Goal: Task Accomplishment & Management: Use online tool/utility

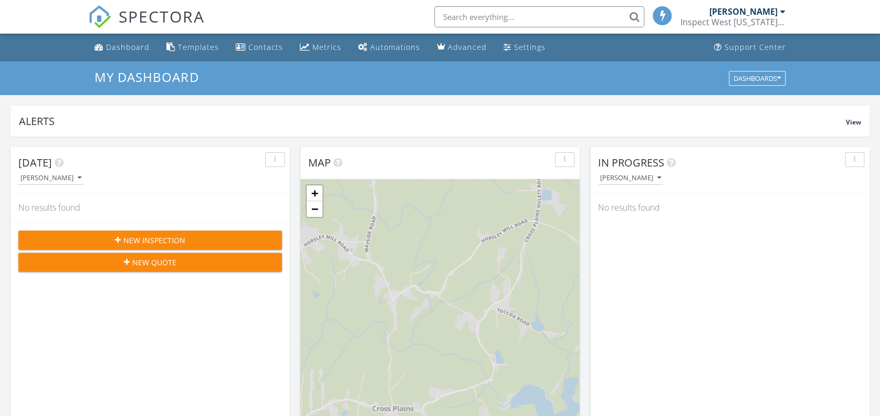
scroll to position [976, 901]
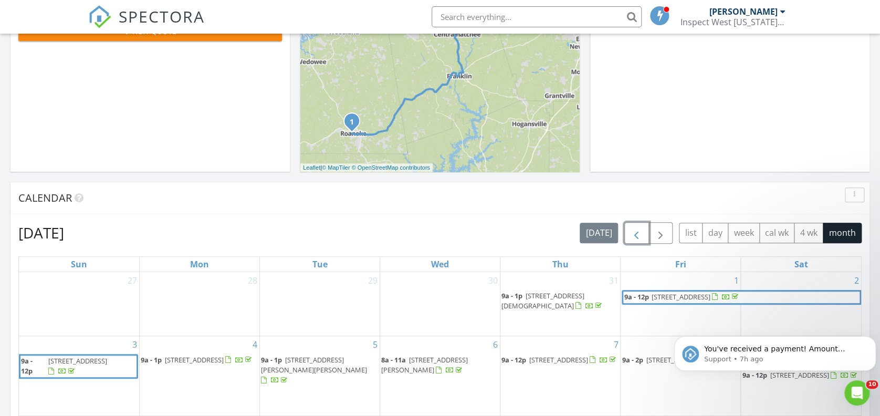
click at [639, 234] on span "button" at bounding box center [636, 233] width 13 height 13
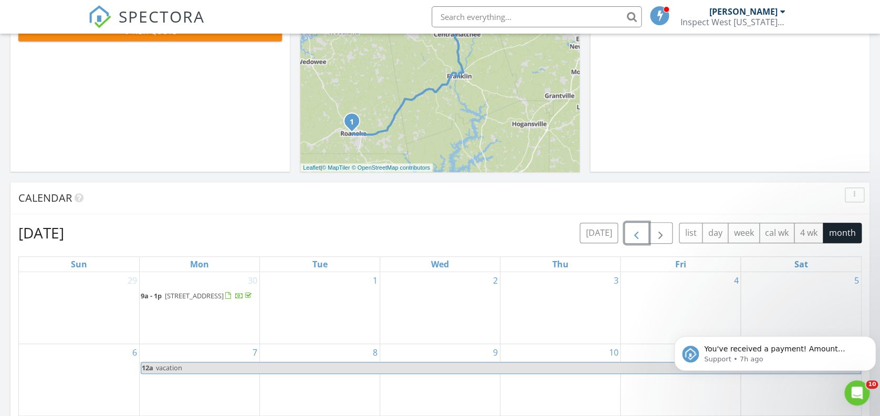
click at [638, 234] on span "button" at bounding box center [636, 233] width 13 height 13
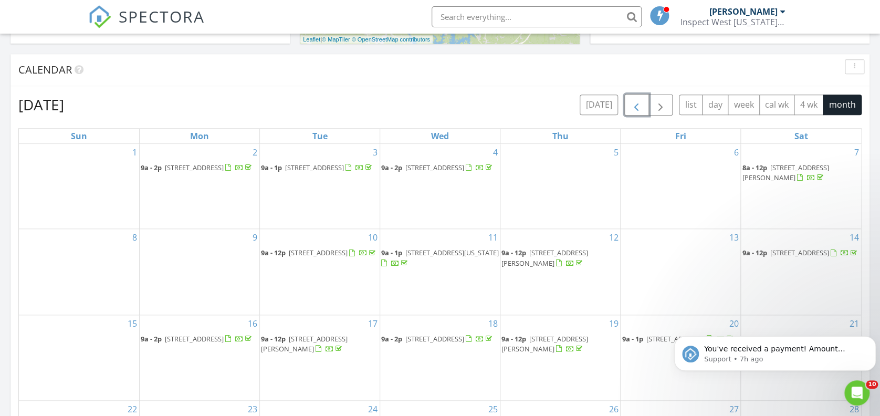
scroll to position [280, 0]
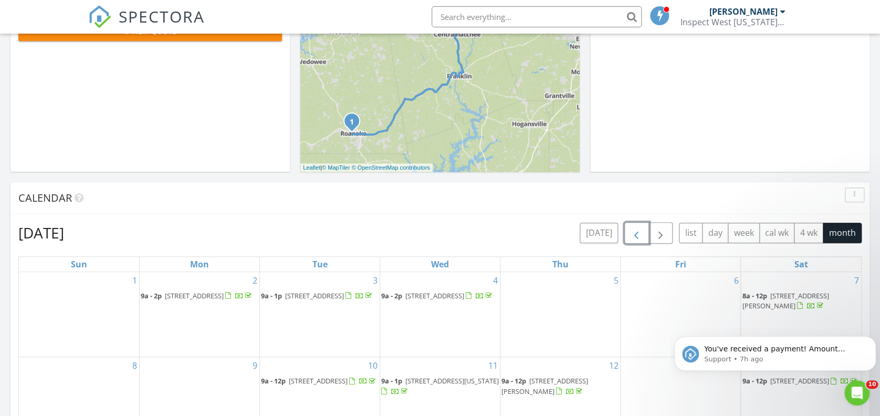
click at [639, 233] on span "button" at bounding box center [636, 233] width 13 height 13
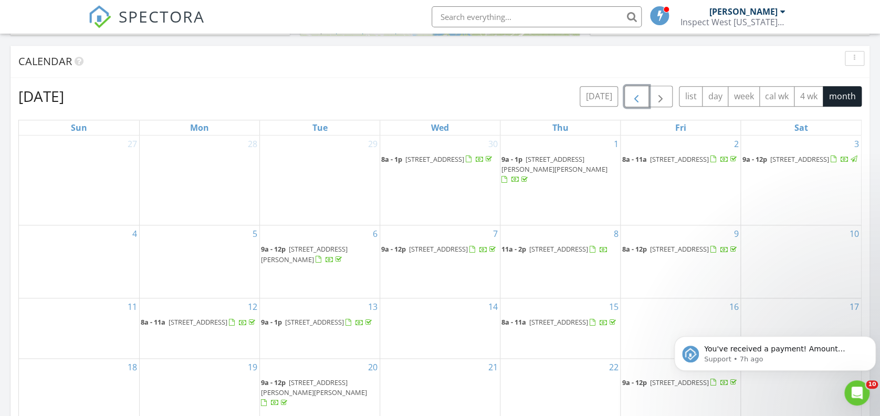
scroll to position [420, 0]
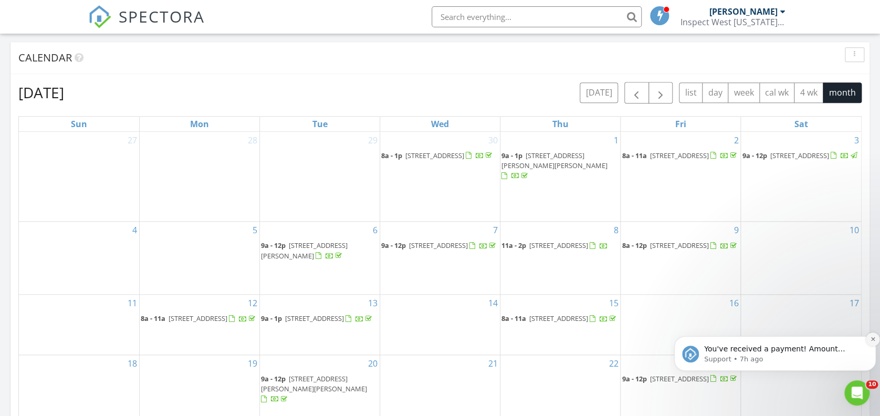
click at [870, 337] on icon "Dismiss notification" at bounding box center [873, 339] width 6 height 6
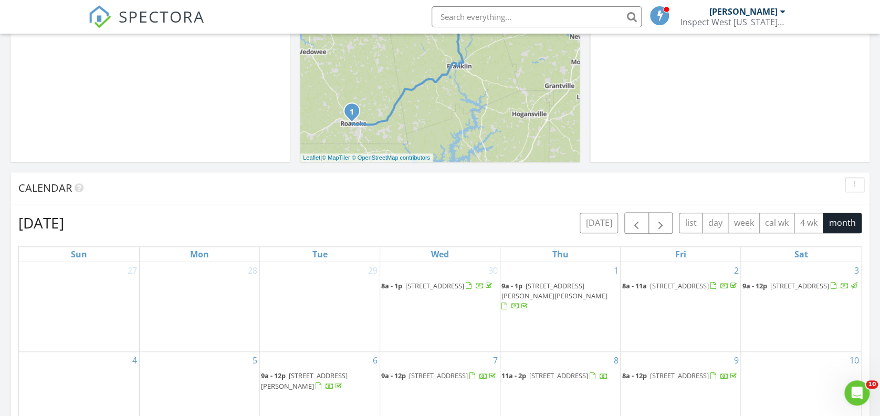
scroll to position [280, 0]
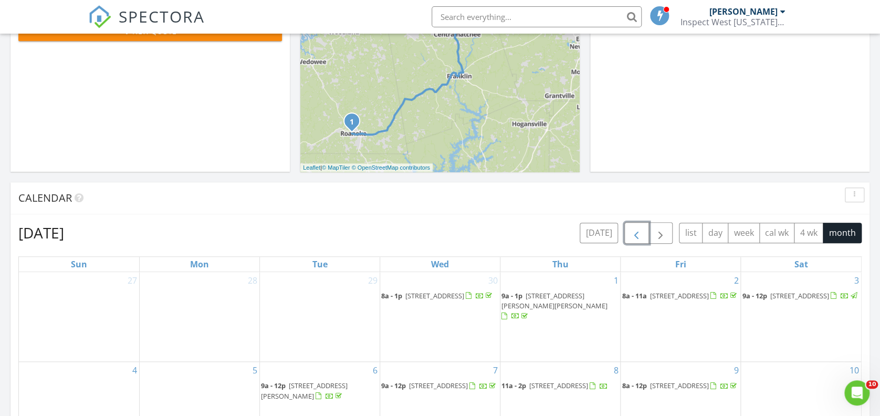
click at [638, 235] on span "button" at bounding box center [636, 233] width 13 height 13
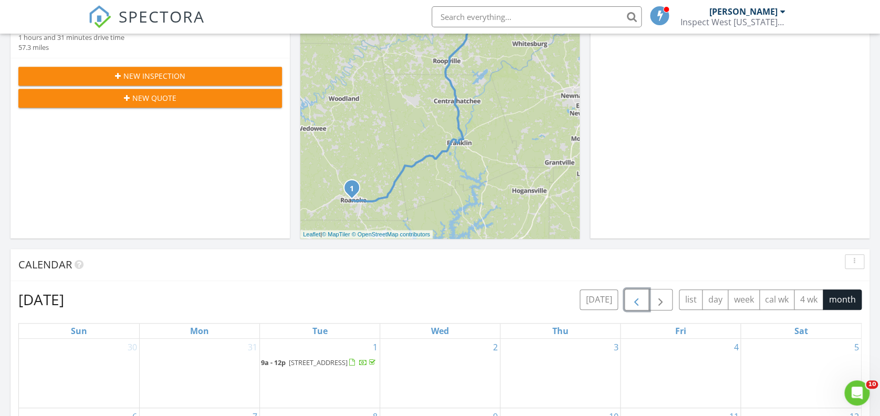
scroll to position [210, 0]
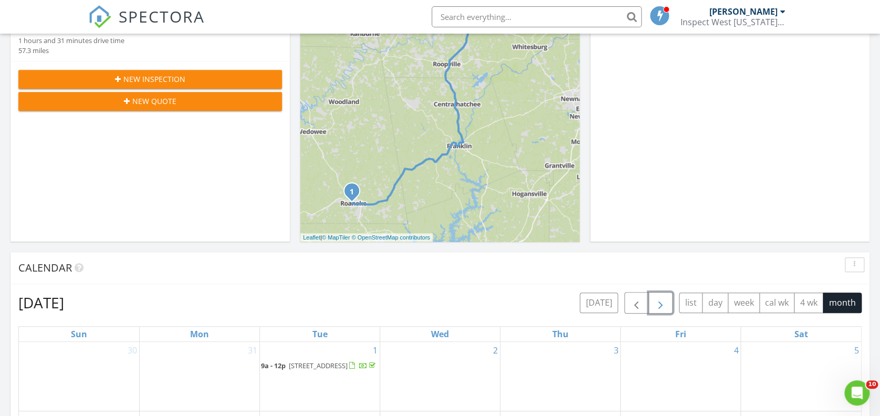
click at [655, 302] on span "button" at bounding box center [660, 303] width 13 height 13
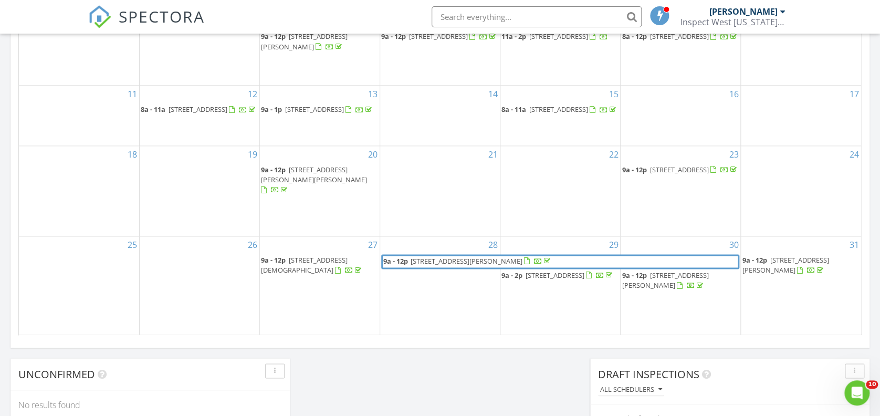
scroll to position [630, 0]
click at [787, 257] on span "436 Tarpley Ave, Bowdon 30108" at bounding box center [785, 263] width 87 height 19
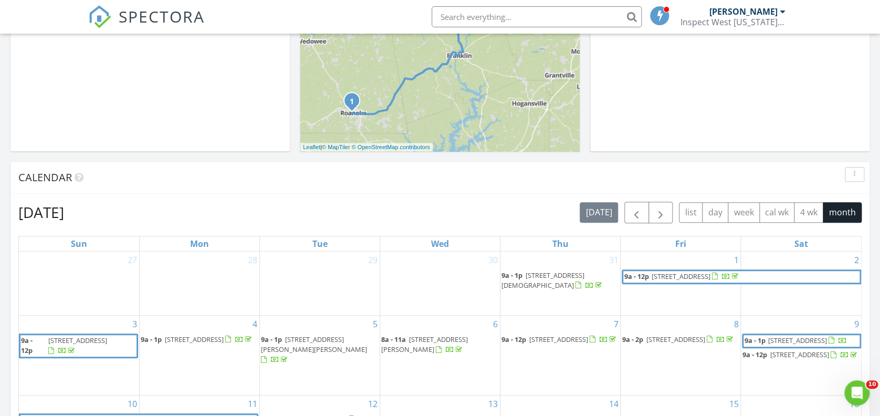
scroll to position [280, 0]
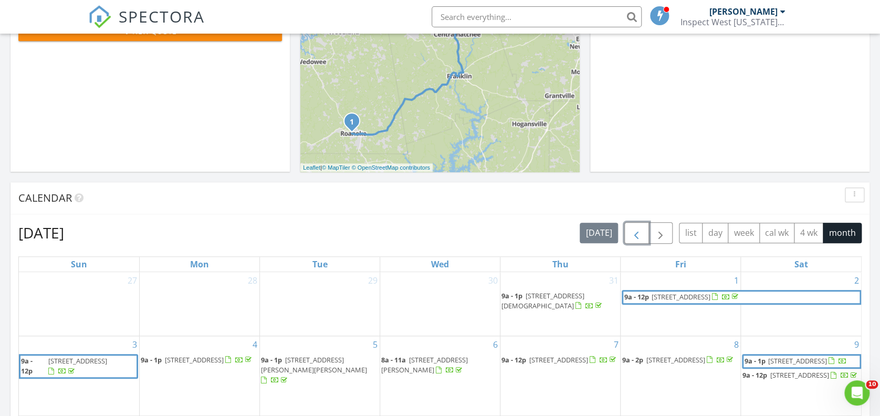
click at [635, 235] on span "button" at bounding box center [636, 233] width 13 height 13
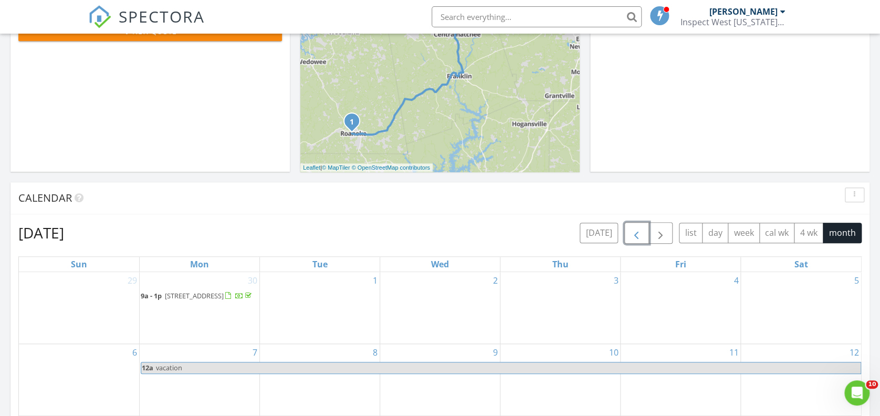
click at [635, 235] on span "button" at bounding box center [636, 233] width 13 height 13
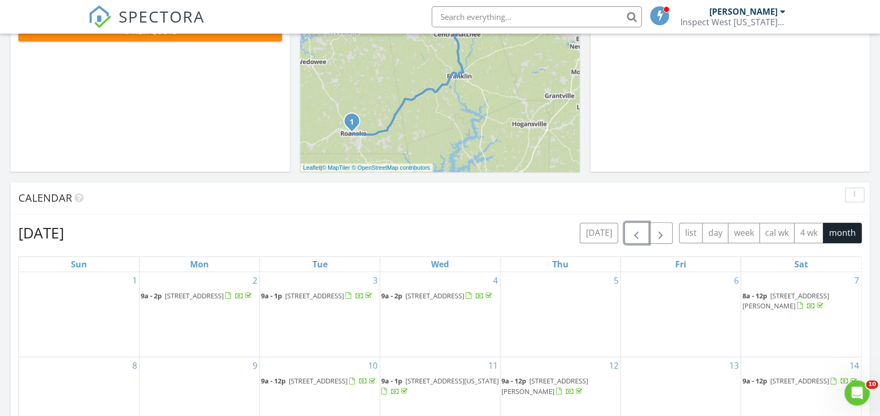
click at [635, 233] on span "button" at bounding box center [636, 233] width 13 height 13
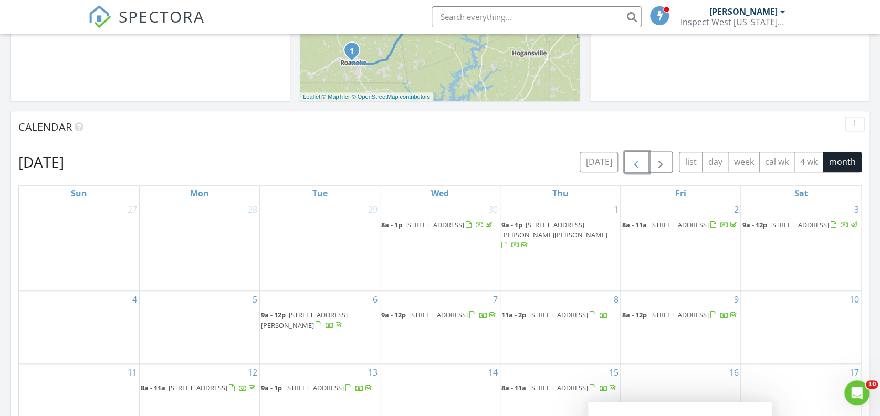
scroll to position [350, 0]
click at [638, 164] on span "button" at bounding box center [636, 163] width 13 height 13
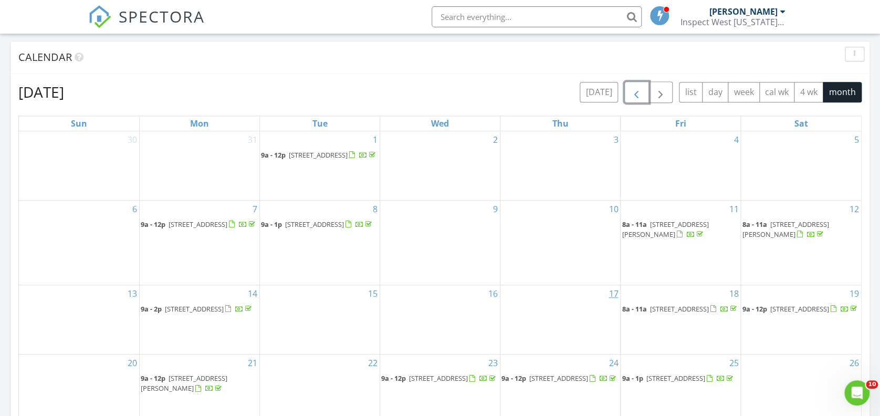
scroll to position [490, 0]
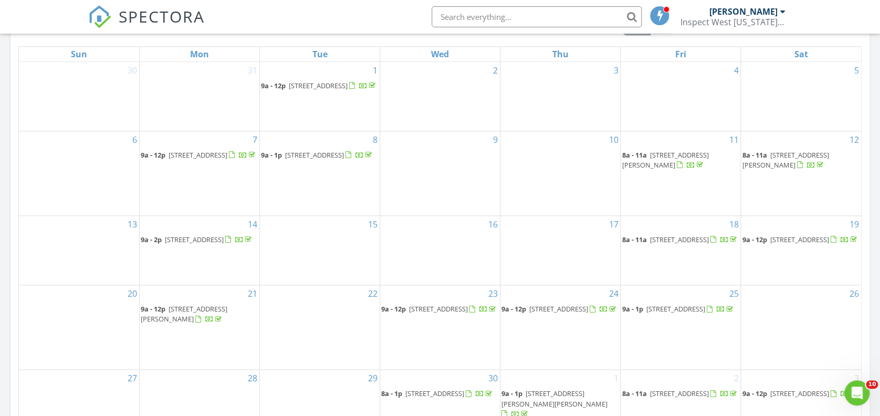
click at [682, 244] on span "108 Second Street, Units 1-6 Multi-family, Bowdon 30108" at bounding box center [678, 239] width 59 height 9
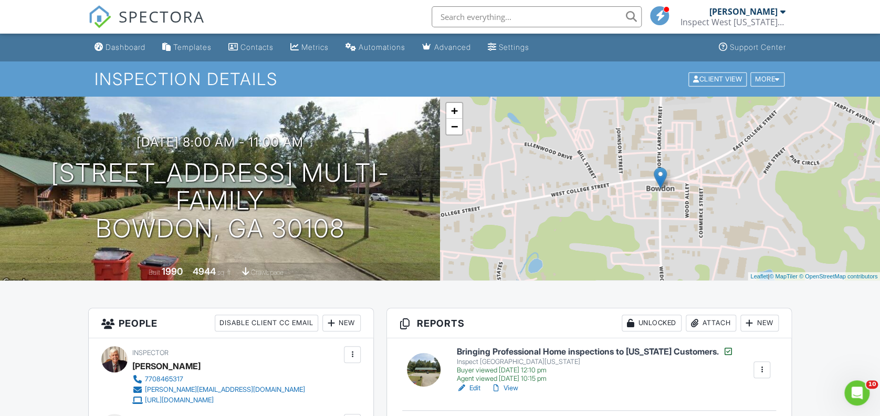
click at [554, 352] on h6 "Bringing Professional Home inspections to Georgia Customers." at bounding box center [595, 351] width 277 height 10
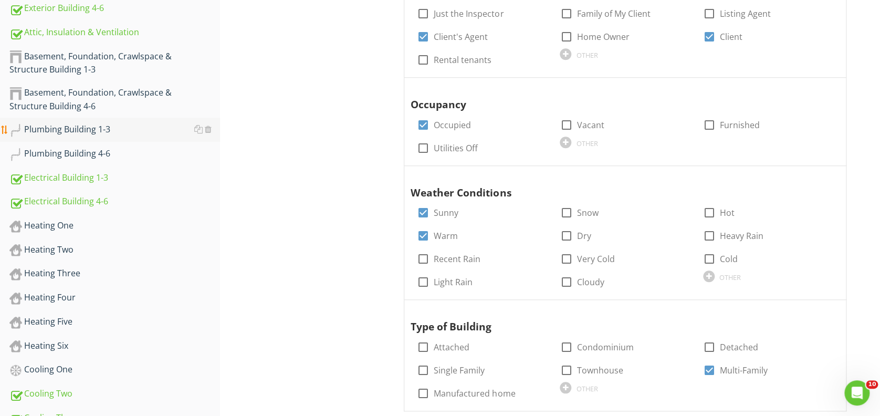
scroll to position [350, 0]
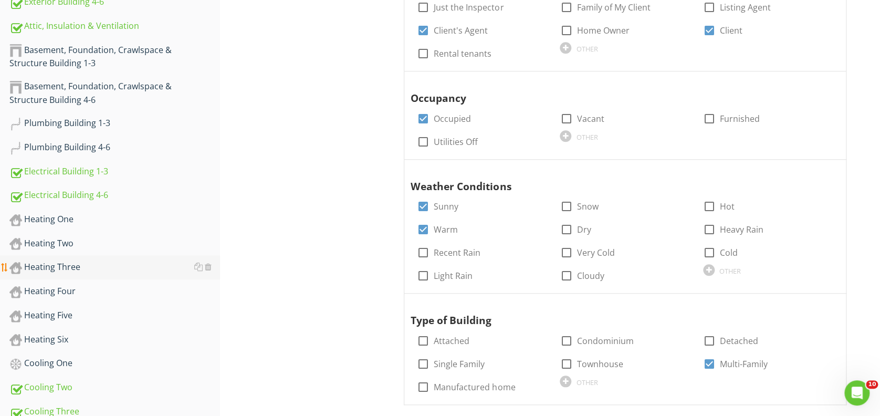
click at [73, 268] on div "Heating Three" at bounding box center [114, 267] width 210 height 14
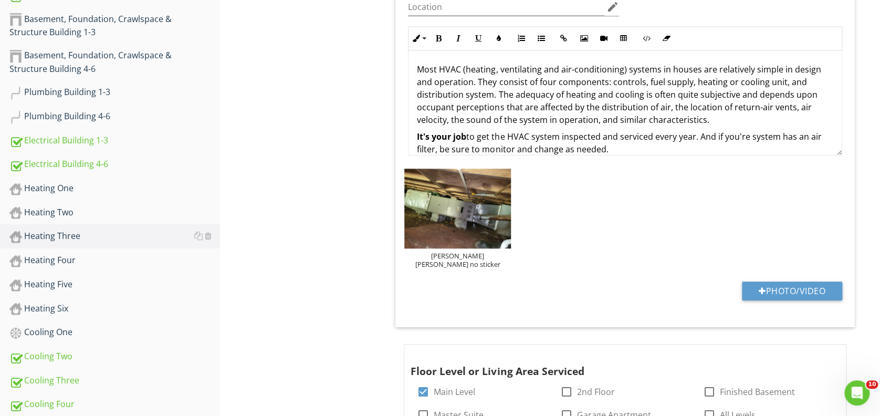
scroll to position [368, 0]
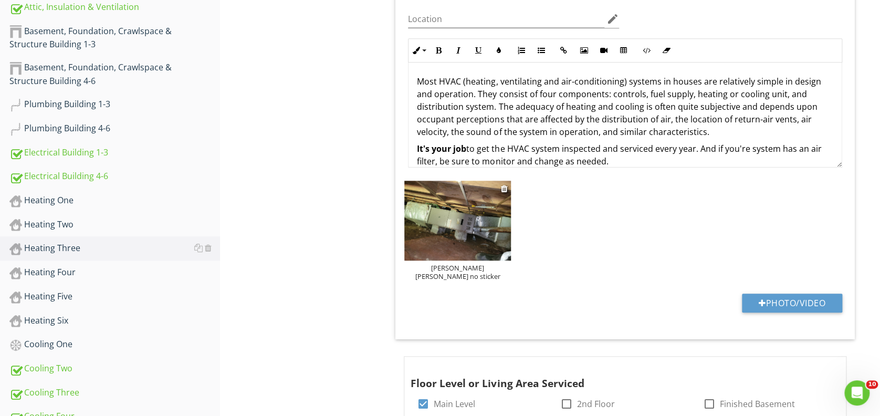
click at [428, 216] on img at bounding box center [457, 221] width 107 height 80
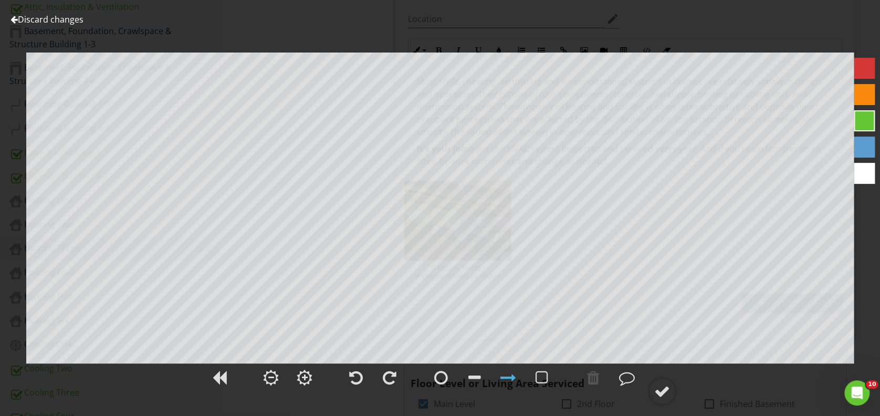
scroll to position [350, 0]
click at [663, 390] on div at bounding box center [662, 391] width 16 height 16
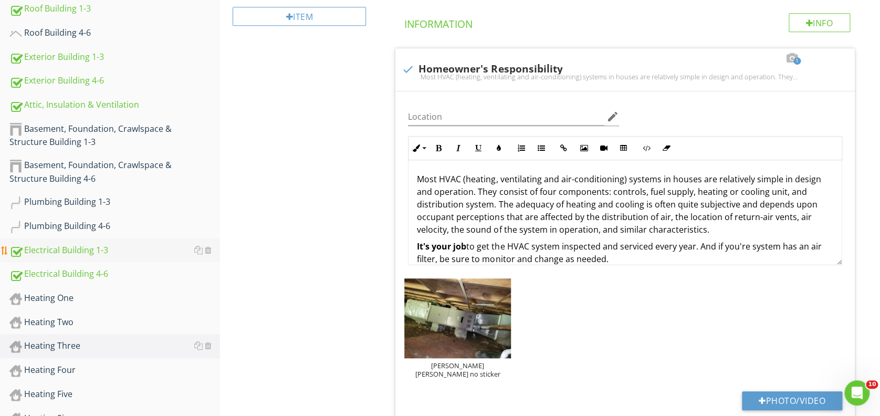
scroll to position [280, 0]
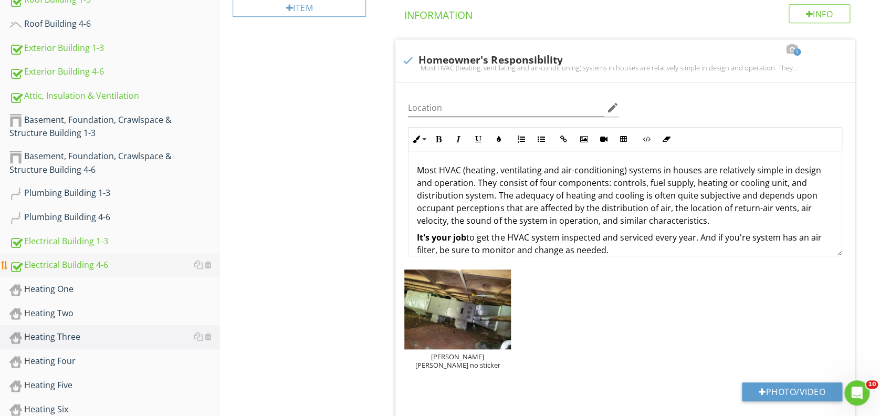
click at [89, 264] on div "Electrical Building 4-6" at bounding box center [114, 265] width 210 height 14
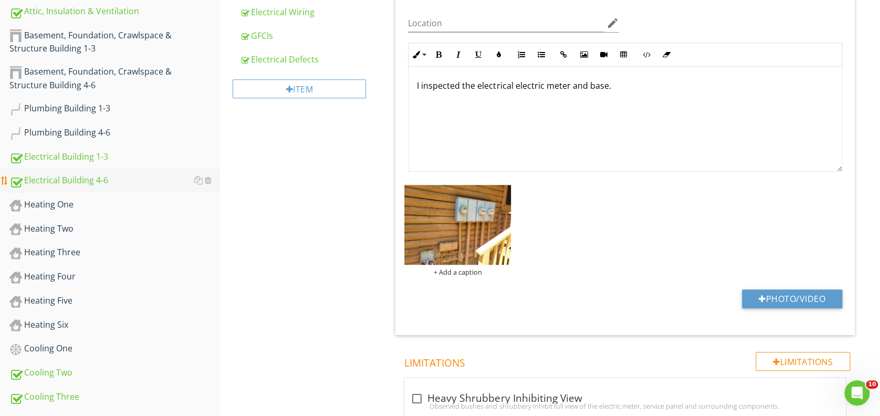
scroll to position [420, 0]
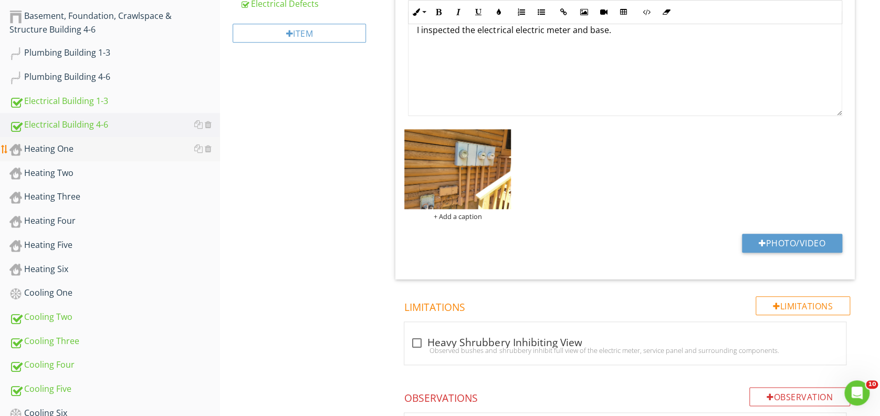
click at [54, 146] on div "Heating One" at bounding box center [114, 149] width 210 height 14
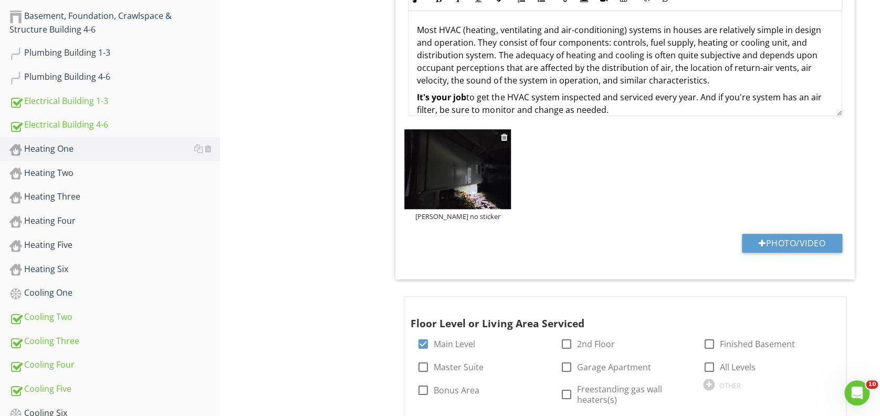
click at [450, 187] on img at bounding box center [457, 169] width 107 height 80
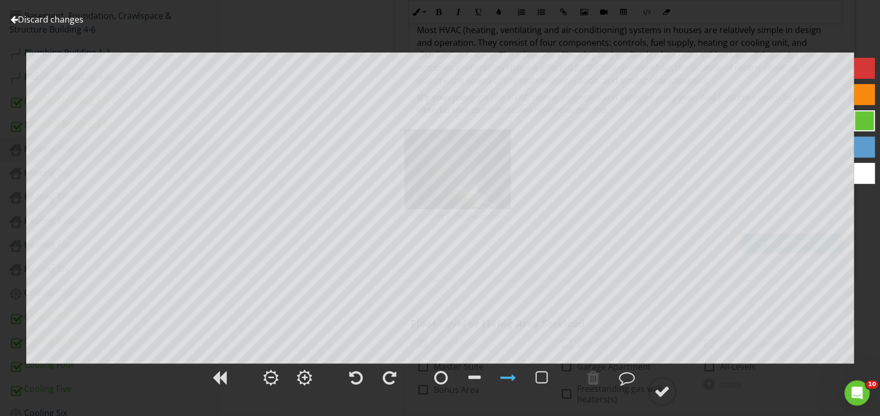
click at [16, 18] on div at bounding box center [13, 19] width 7 height 8
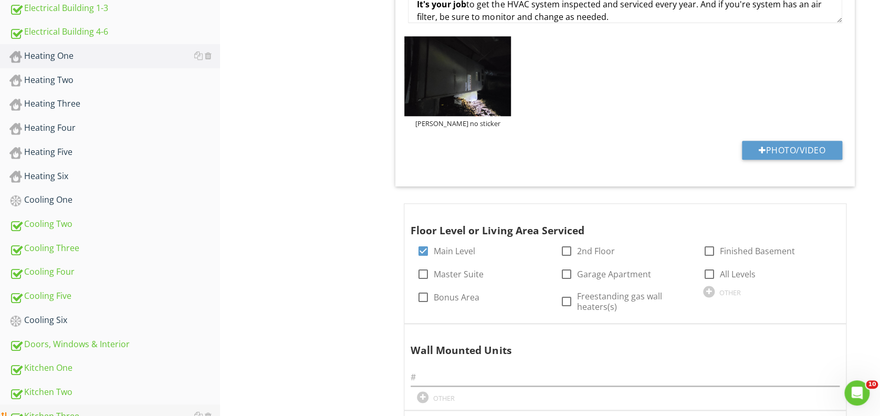
scroll to position [490, 0]
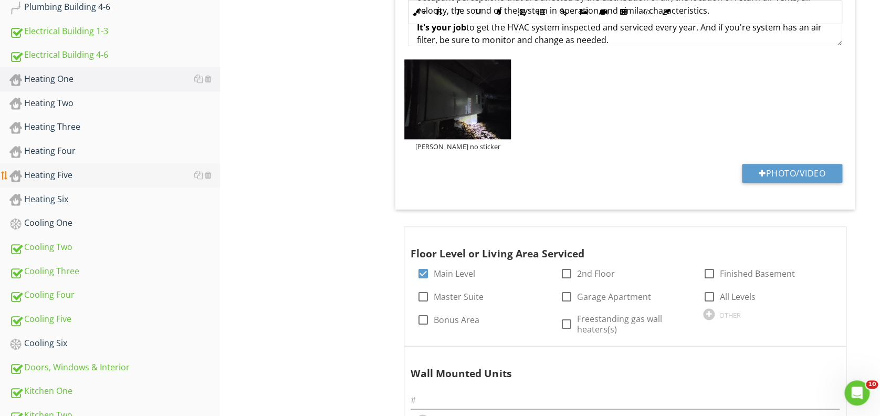
click at [64, 172] on div "Heating Five" at bounding box center [114, 175] width 210 height 14
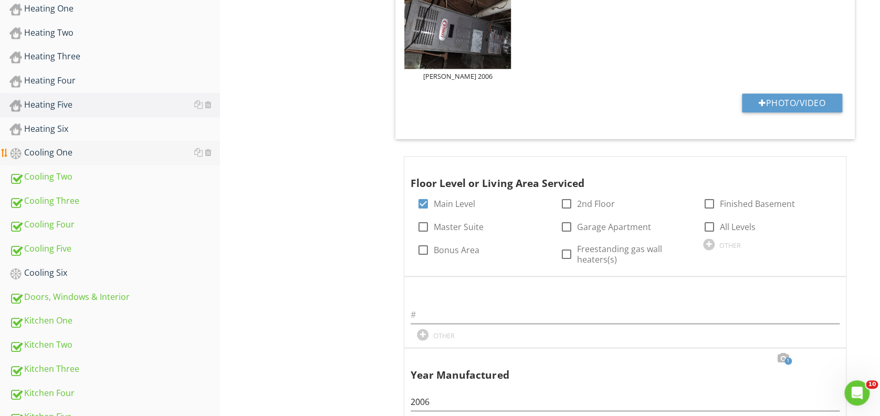
scroll to position [559, 0]
click at [65, 77] on div "Heating Four" at bounding box center [114, 82] width 210 height 14
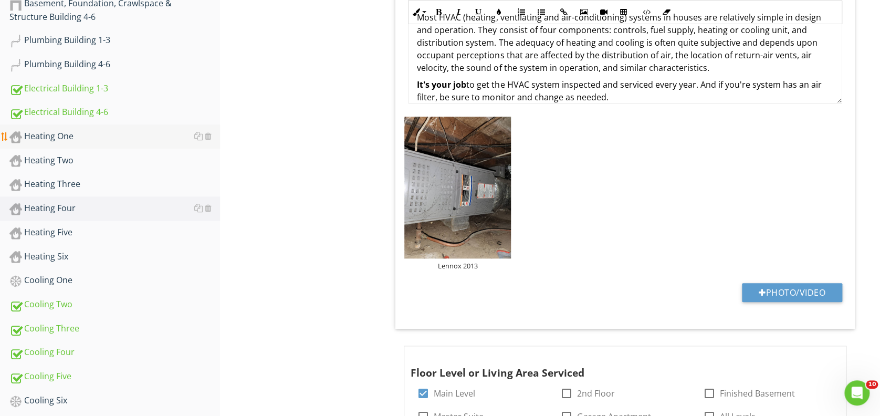
scroll to position [420, 0]
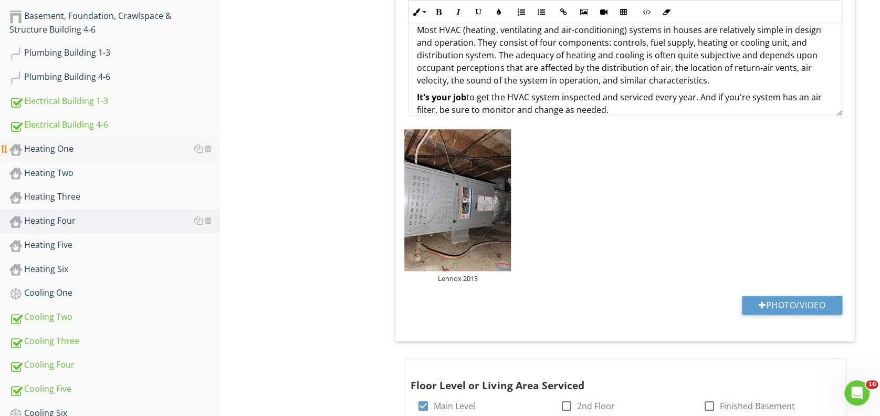
click at [63, 144] on div "Heating One" at bounding box center [114, 149] width 210 height 14
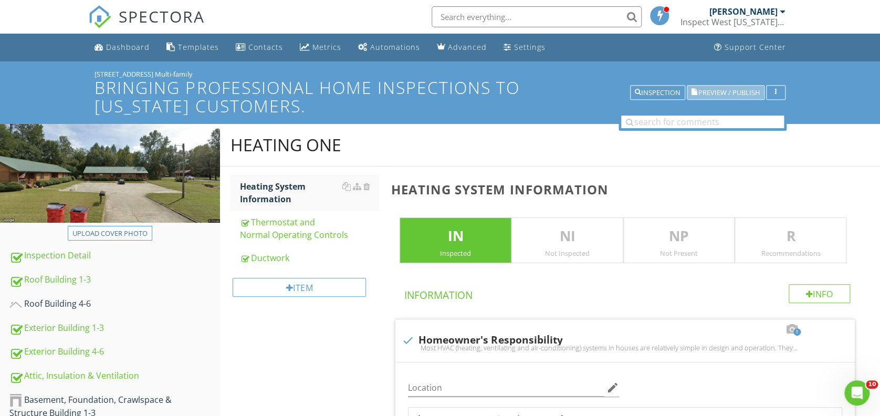
click at [716, 92] on span "Preview / Publish" at bounding box center [728, 92] width 61 height 7
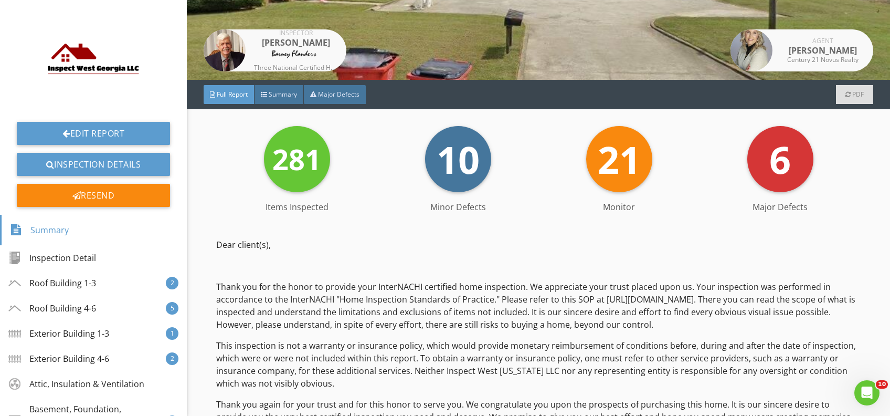
scroll to position [140, 0]
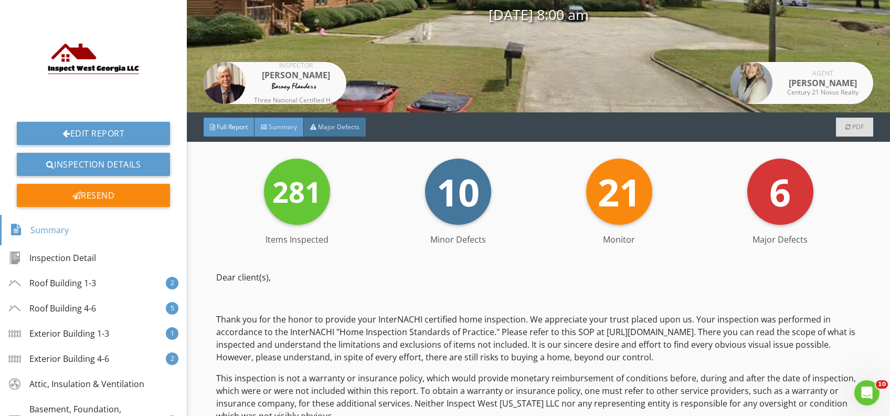
click at [290, 128] on span "Summary" at bounding box center [283, 126] width 28 height 9
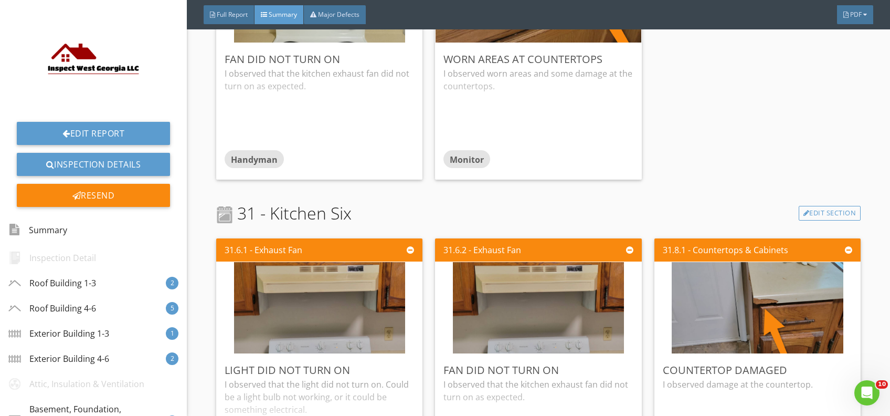
scroll to position [4898, 0]
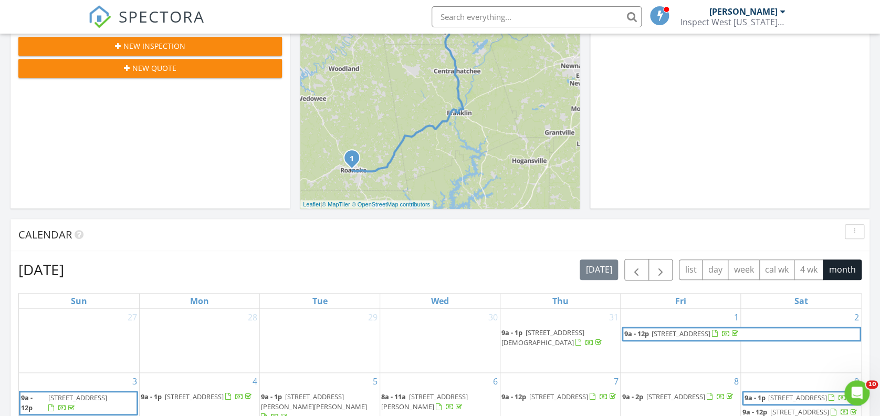
scroll to position [280, 0]
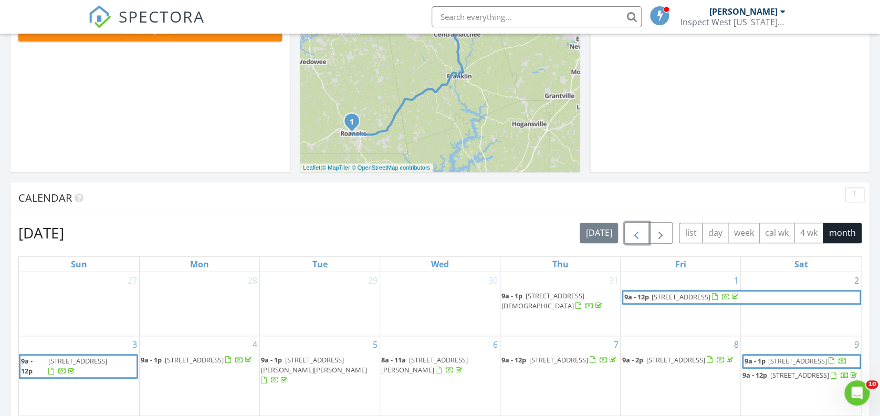
click at [636, 230] on span "button" at bounding box center [636, 233] width 13 height 13
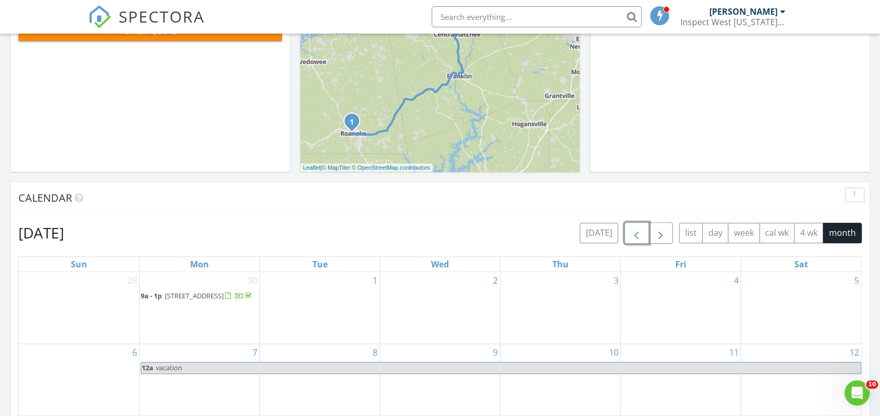
click at [636, 230] on span "button" at bounding box center [636, 233] width 13 height 13
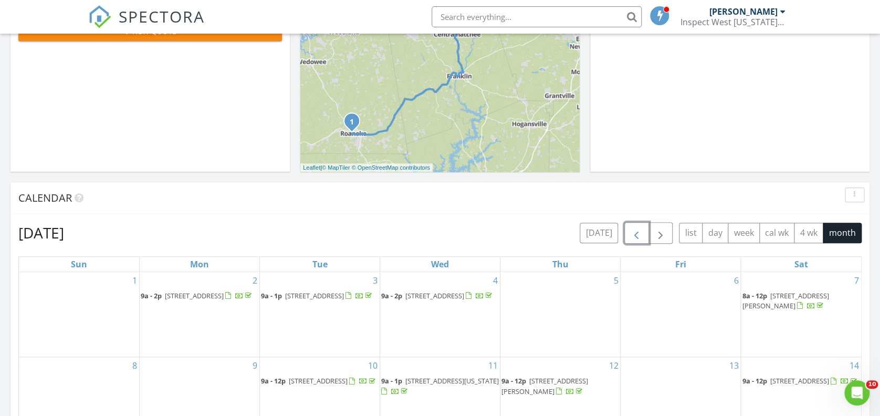
click at [636, 230] on span "button" at bounding box center [636, 233] width 13 height 13
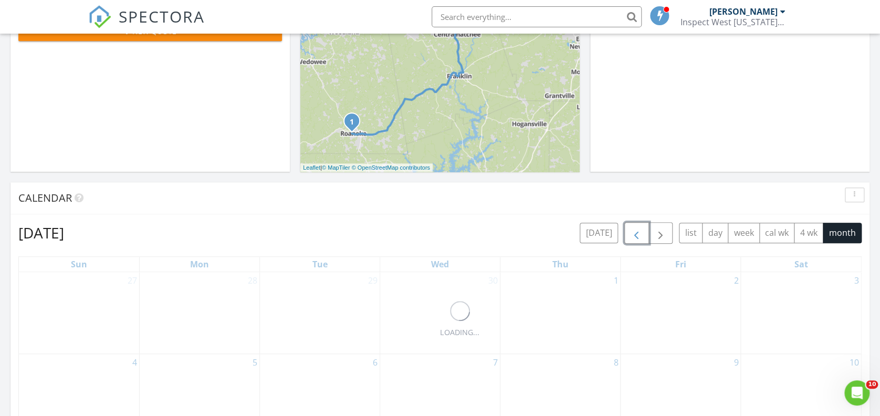
click at [636, 230] on span "button" at bounding box center [636, 233] width 13 height 13
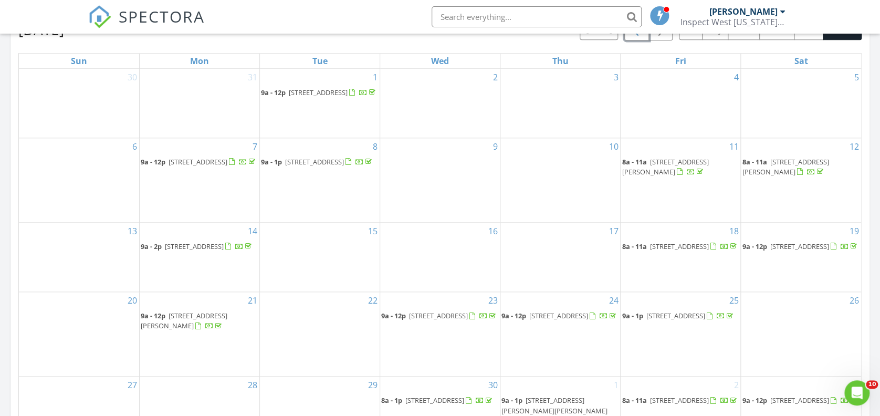
scroll to position [490, 0]
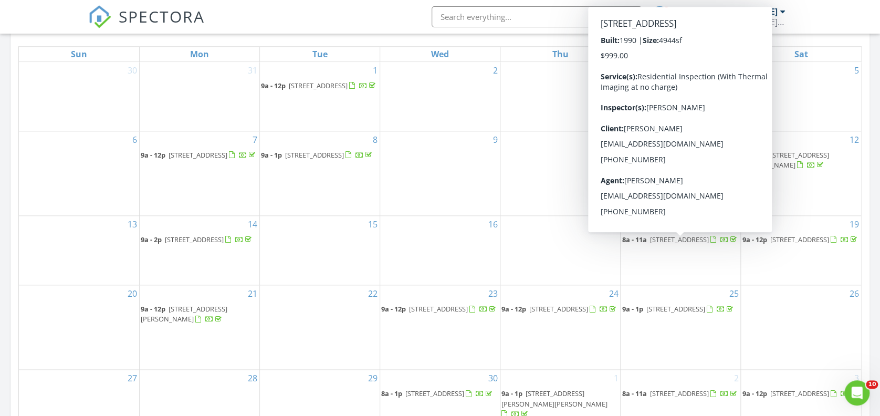
click at [676, 245] on span "8a - 11a 108 Second Street, Units 1-6 Multi-family, Bowdon 30108" at bounding box center [679, 240] width 117 height 10
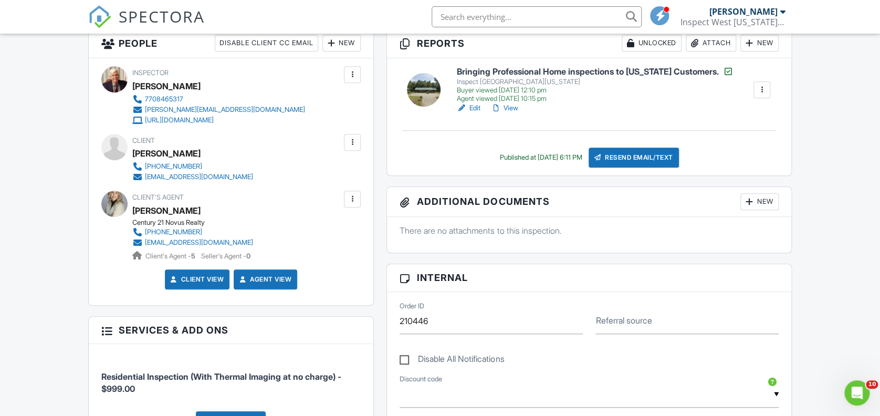
click at [529, 71] on h6 "Bringing Professional Home inspections to [US_STATE] Customers." at bounding box center [595, 71] width 277 height 10
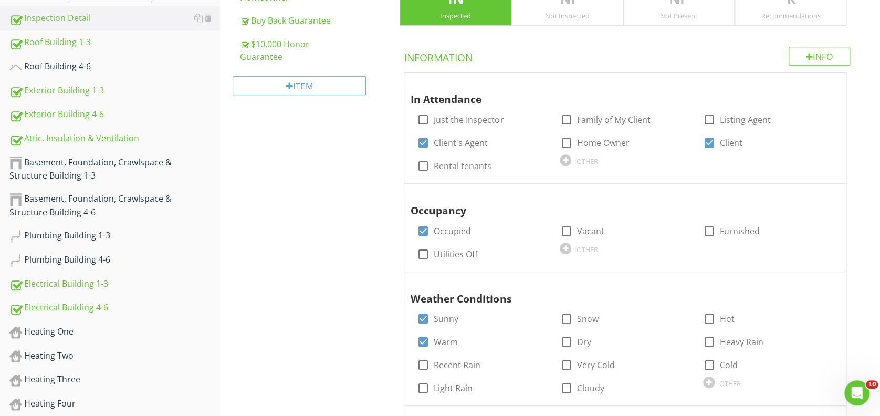
scroll to position [280, 0]
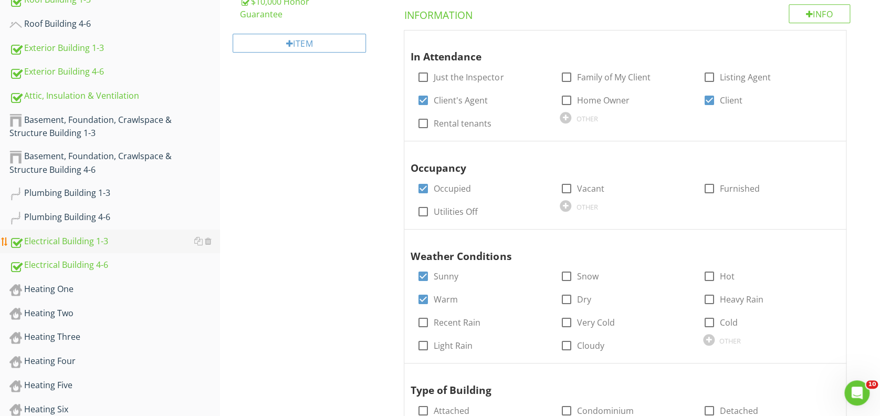
click at [82, 242] on div "Electrical Building 1-3" at bounding box center [114, 242] width 210 height 14
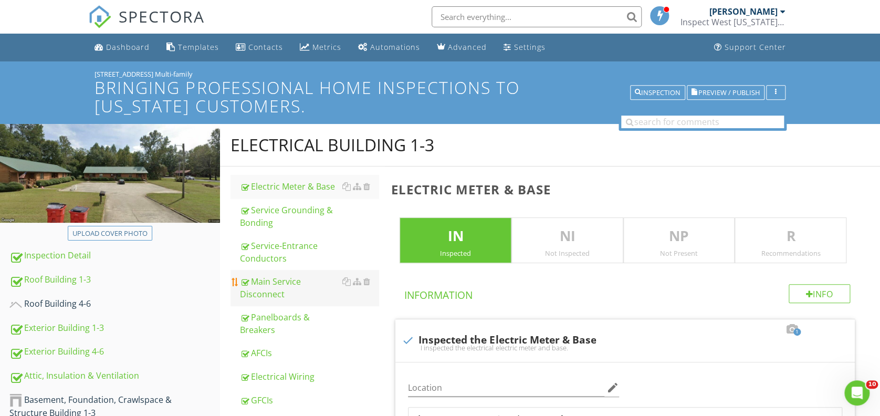
click at [297, 283] on div "Main Service Disconnect" at bounding box center [309, 287] width 139 height 25
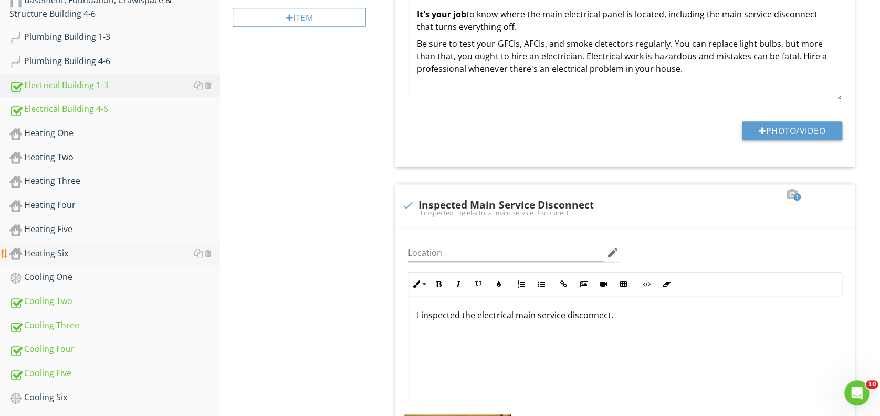
scroll to position [420, 0]
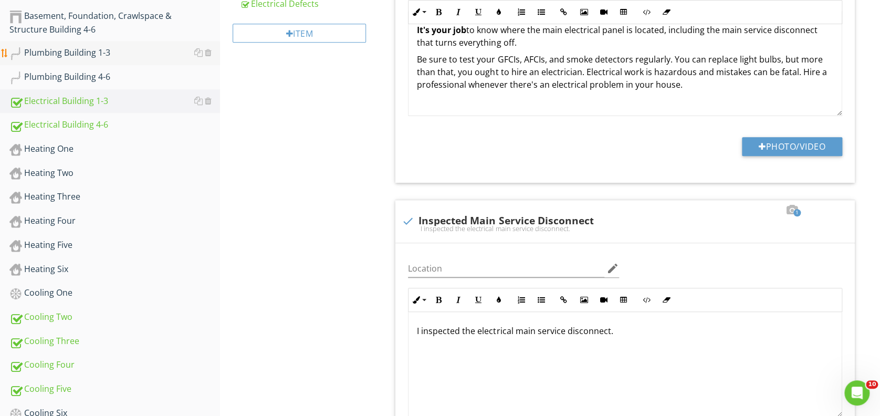
click at [83, 49] on div "Plumbing Building 1-3" at bounding box center [114, 53] width 210 height 14
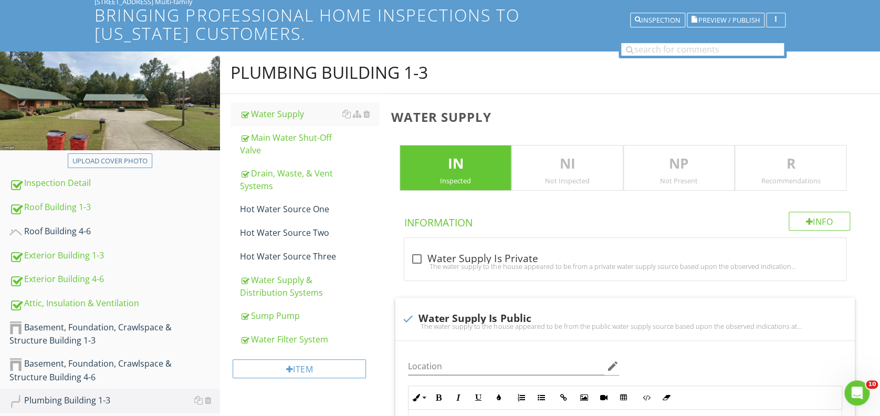
scroll to position [23, 0]
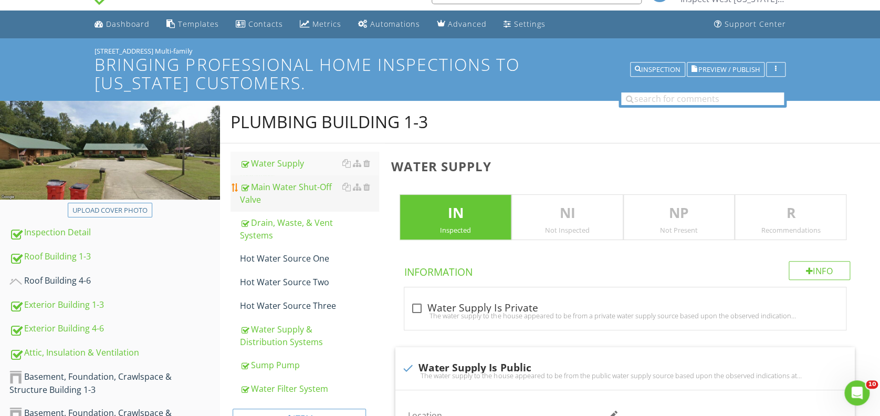
click at [299, 187] on div "Main Water Shut-Off Valve" at bounding box center [309, 193] width 139 height 25
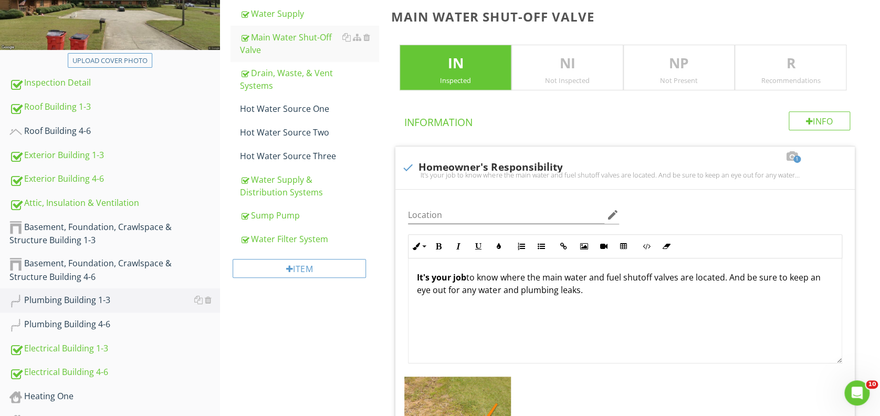
scroll to position [163, 0]
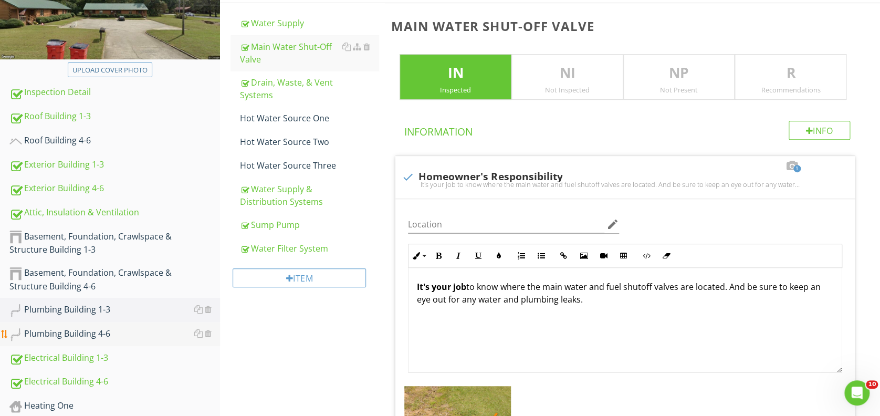
click at [96, 331] on div "Plumbing Building 4-6" at bounding box center [114, 334] width 210 height 14
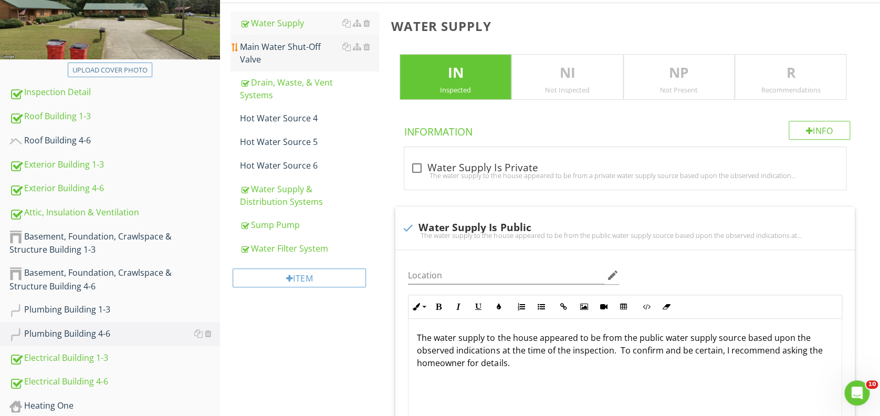
click at [287, 49] on div "Main Water Shut-Off Valve" at bounding box center [309, 52] width 139 height 25
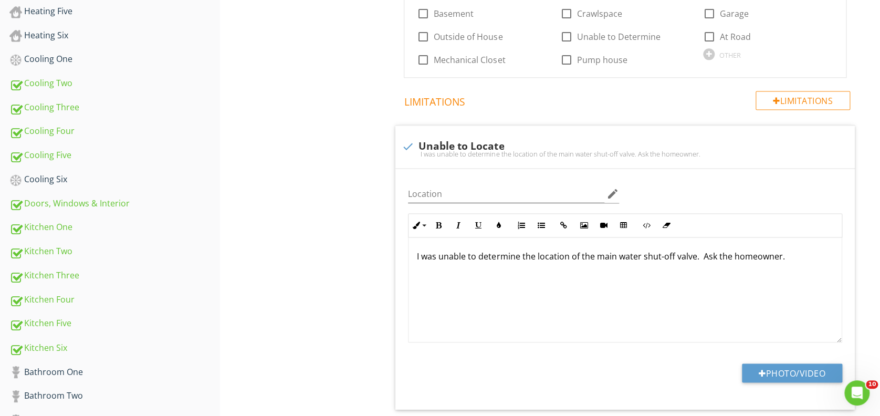
scroll to position [749, 0]
